Goal: Find specific page/section: Find specific page/section

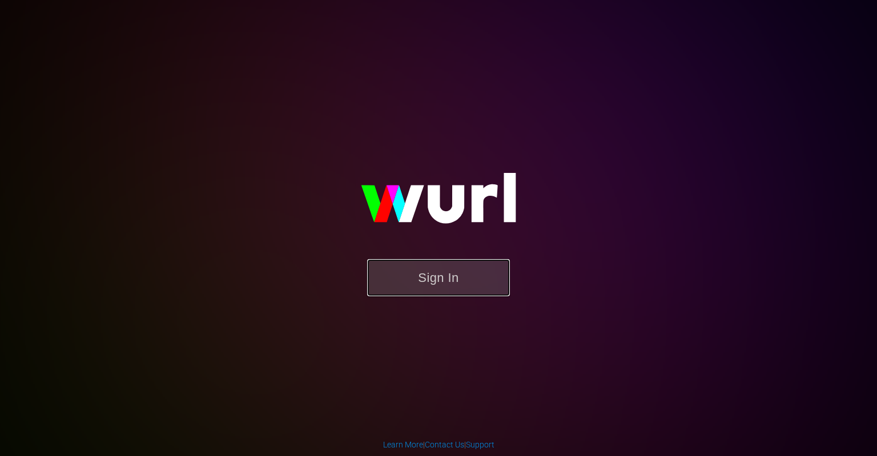
click at [425, 273] on button "Sign In" at bounding box center [438, 277] width 143 height 37
click at [456, 278] on button "Sign In" at bounding box center [438, 277] width 143 height 37
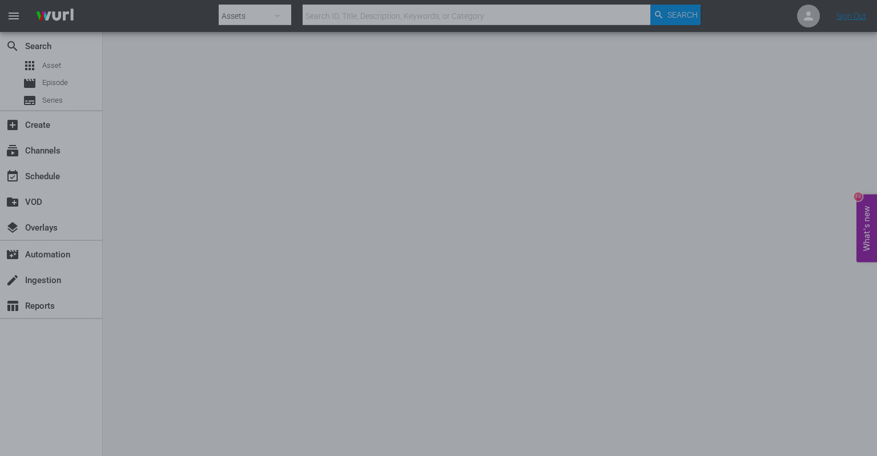
click at [206, 246] on div at bounding box center [438, 228] width 877 height 456
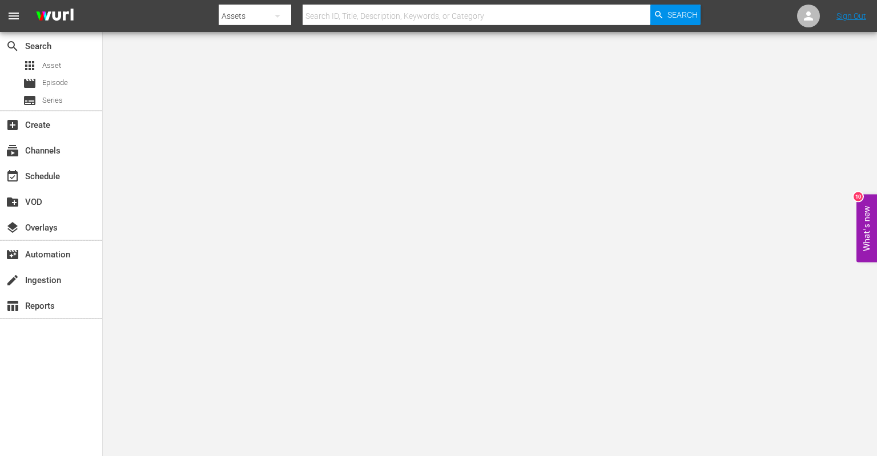
click at [863, 234] on button "What's new 10" at bounding box center [867, 228] width 21 height 68
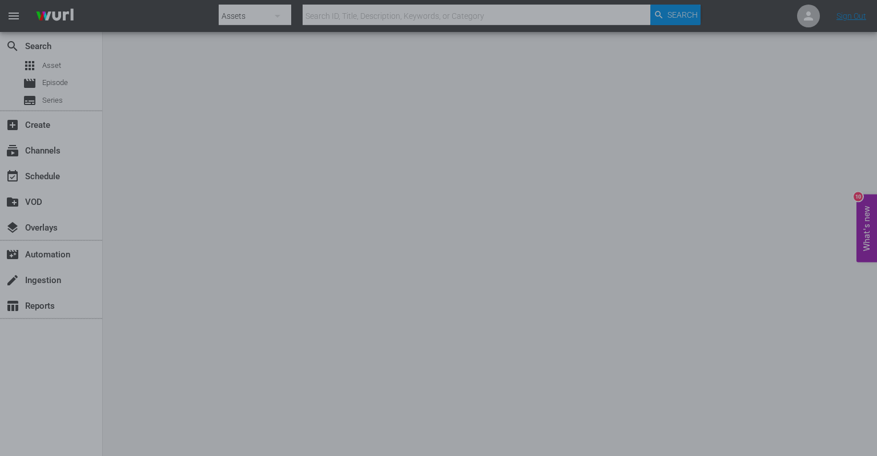
click at [748, 103] on div at bounding box center [438, 228] width 877 height 456
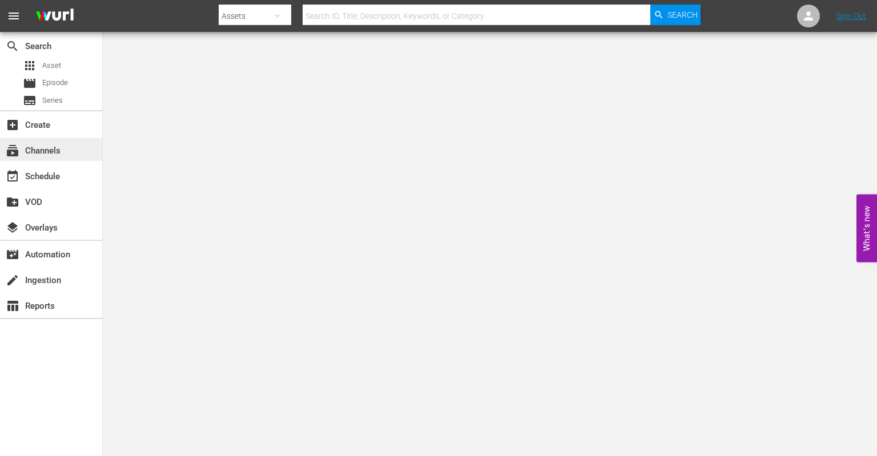
click at [46, 159] on div "subscriptions Channels" at bounding box center [51, 149] width 102 height 23
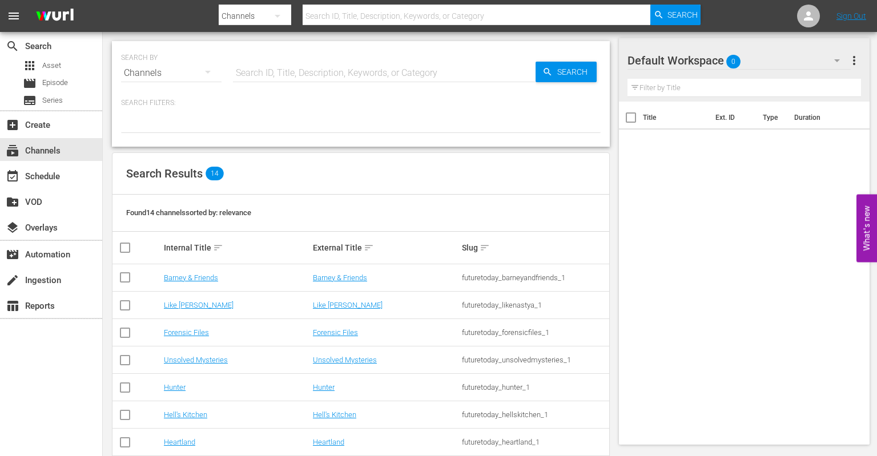
scroll to position [181, 0]
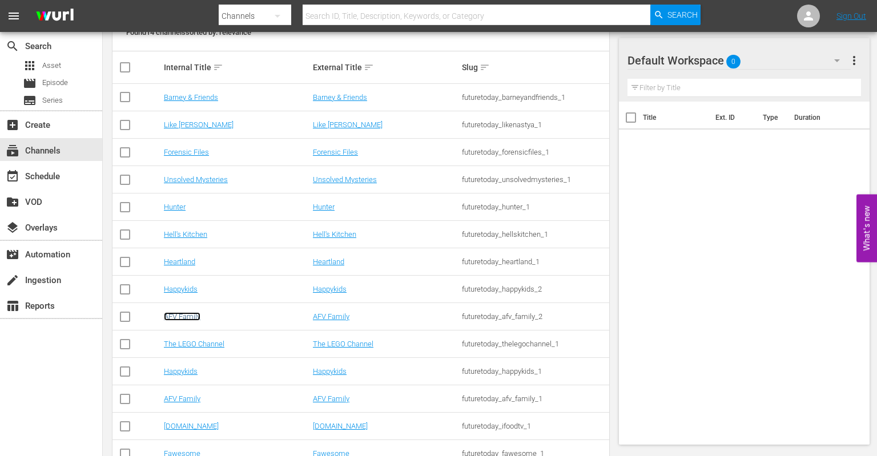
click at [182, 313] on link "AFV Family" at bounding box center [182, 316] width 37 height 9
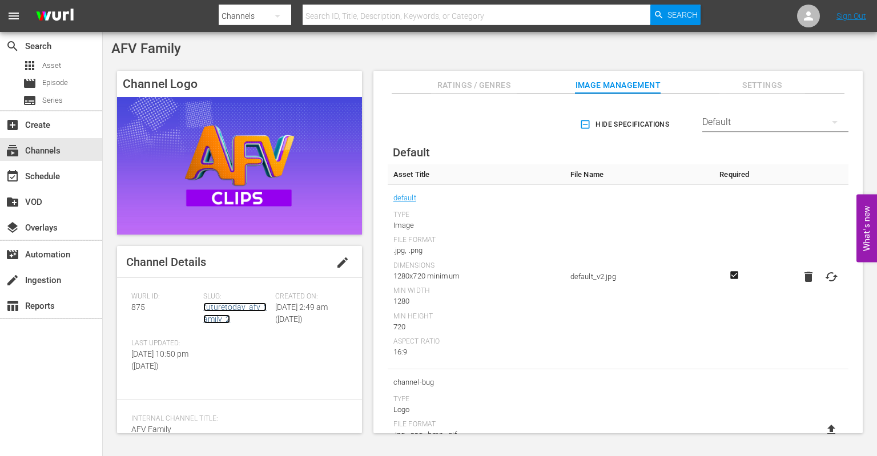
click at [218, 312] on link "futuretoday_afv_family_2" at bounding box center [234, 313] width 63 height 21
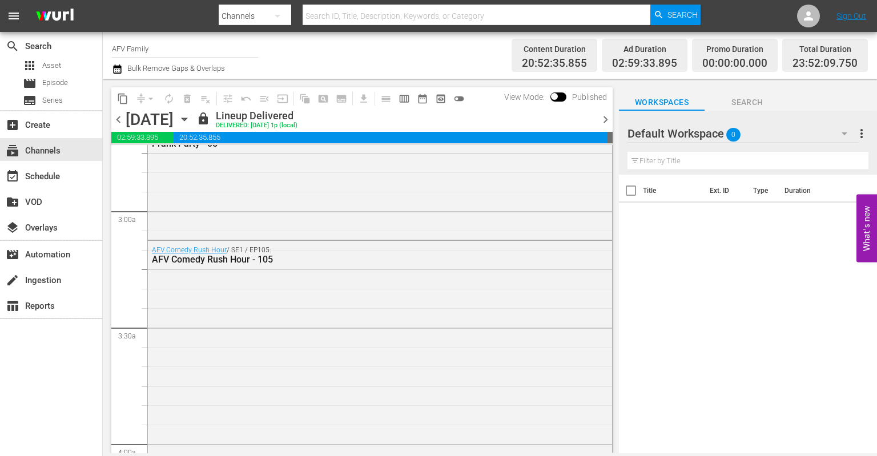
scroll to position [921, 0]
